Goal: Find specific page/section: Find specific page/section

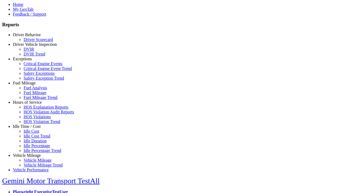
click at [31, 61] on link "Exceptions" at bounding box center [22, 59] width 19 height 5
click at [35, 66] on link "Critical Engine Events" at bounding box center [43, 63] width 39 height 5
select select "**********"
type input "**********"
